Goal: Check status: Check status

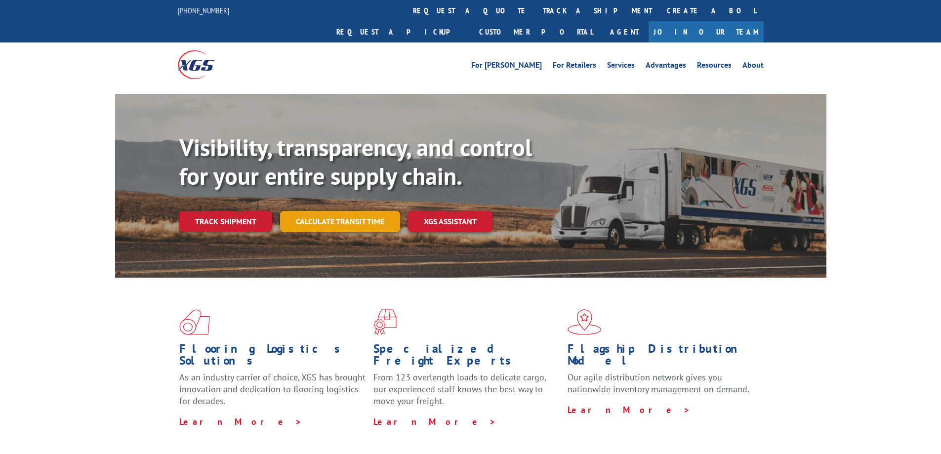
click at [326, 211] on link "Calculate transit time" at bounding box center [340, 221] width 120 height 21
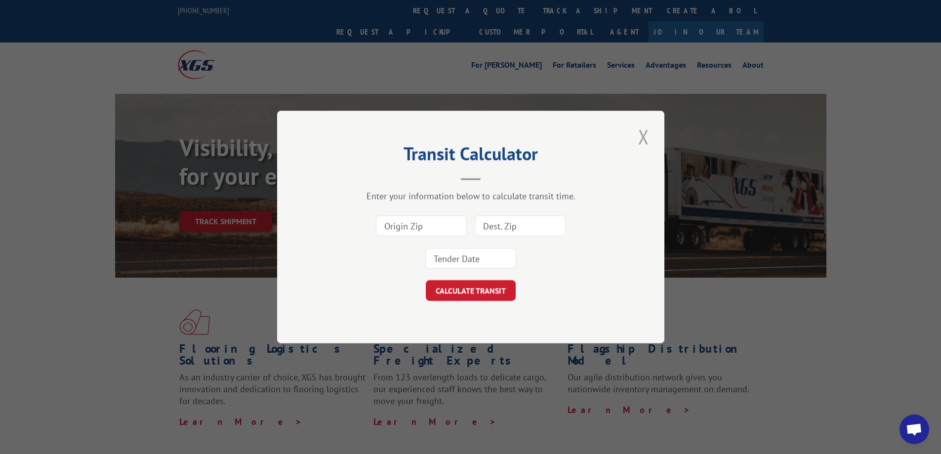
click at [639, 141] on button "Close modal" at bounding box center [643, 136] width 17 height 27
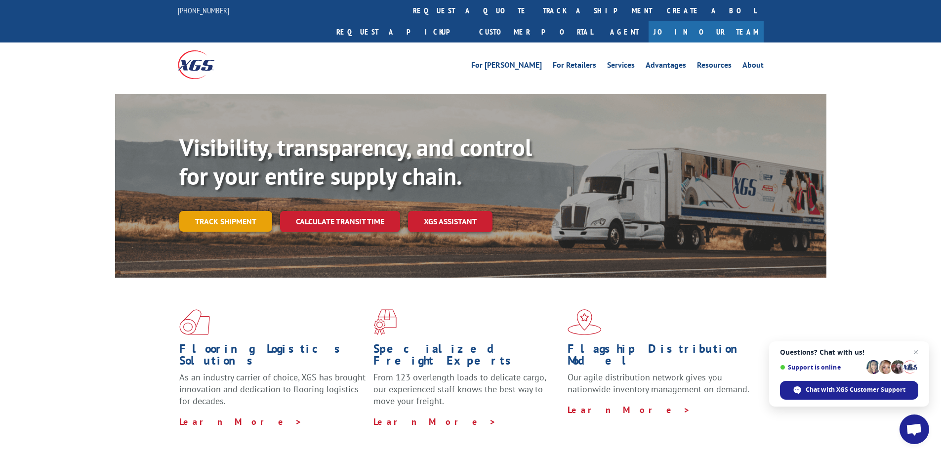
click at [242, 211] on link "Track shipment" at bounding box center [225, 221] width 93 height 21
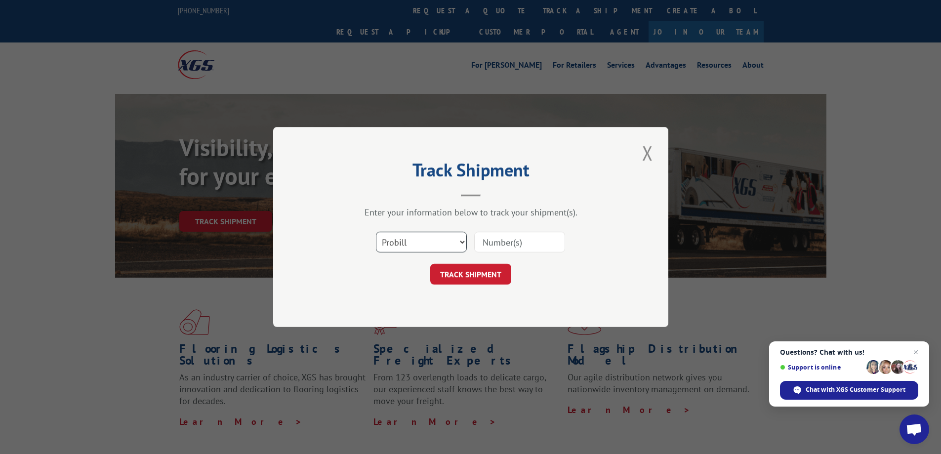
drag, startPoint x: 439, startPoint y: 236, endPoint x: 435, endPoint y: 251, distance: 15.7
click at [439, 236] on select "Select category... Probill BOL PO" at bounding box center [421, 242] width 91 height 21
select select "po"
click at [376, 232] on select "Select category... Probill BOL PO" at bounding box center [421, 242] width 91 height 21
click at [501, 238] on input at bounding box center [519, 242] width 91 height 21
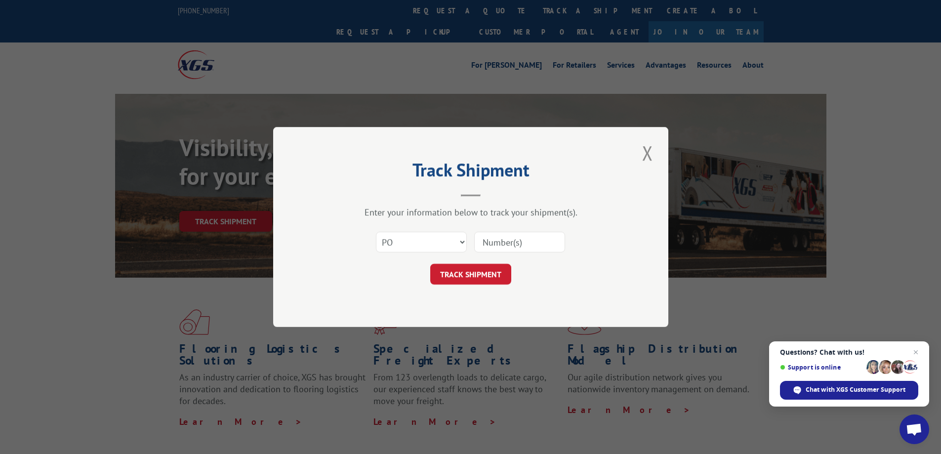
paste input "62502624"
type input "62502624"
click at [501, 290] on div "Track Shipment Enter your information below to track your shipment(s). Select c…" at bounding box center [470, 227] width 395 height 200
click at [501, 274] on button "TRACK SHIPMENT" at bounding box center [470, 274] width 81 height 21
